Goal: Find specific page/section: Find specific page/section

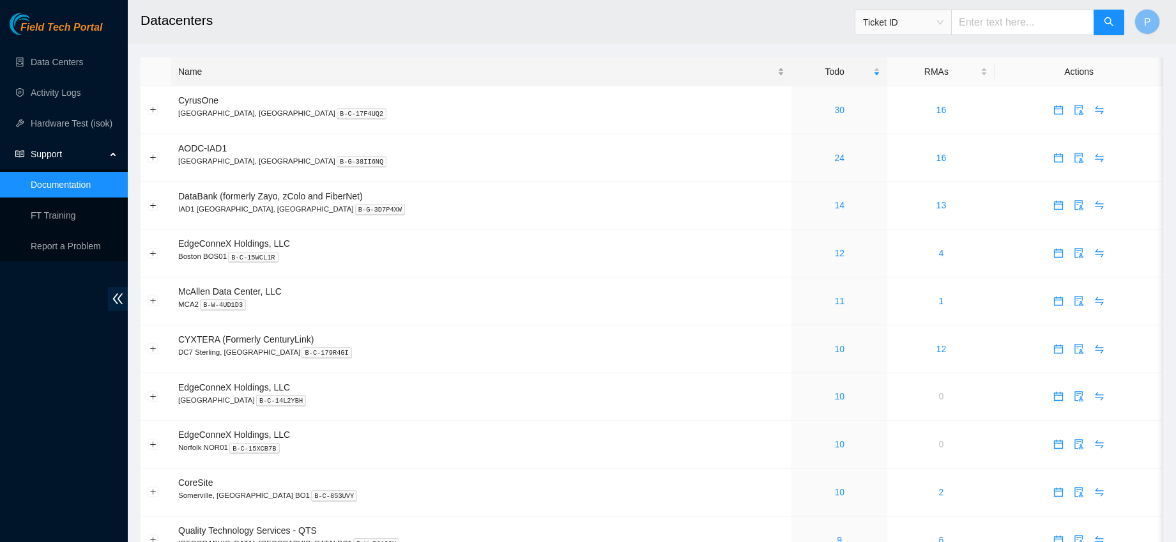
click at [218, 70] on div "Name" at bounding box center [481, 72] width 606 height 14
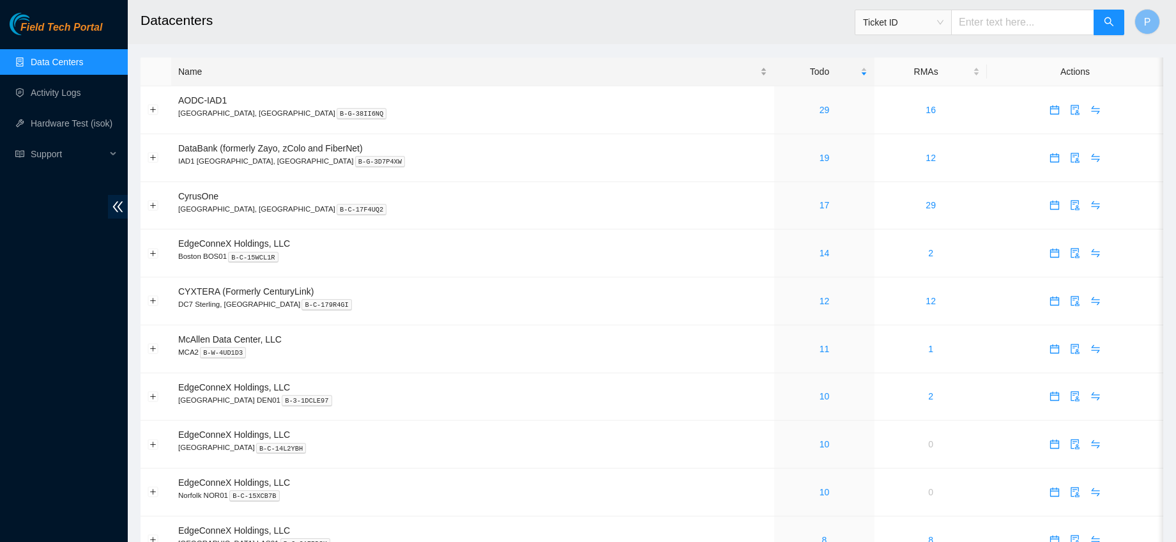
click at [220, 73] on div "Name" at bounding box center [472, 72] width 589 height 14
